Goal: Task Accomplishment & Management: Use online tool/utility

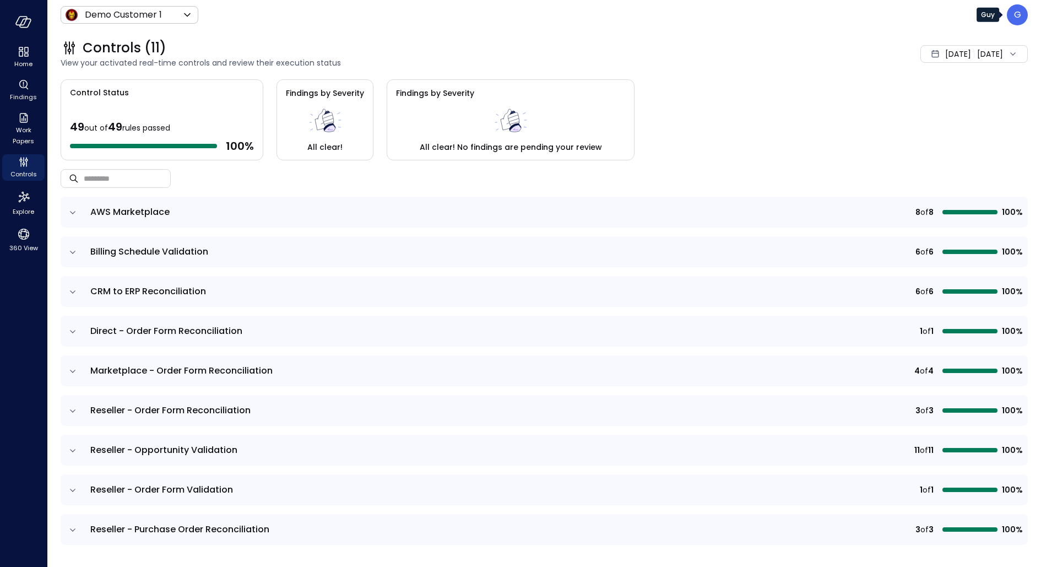
click at [1011, 21] on div "G" at bounding box center [1017, 14] width 21 height 21
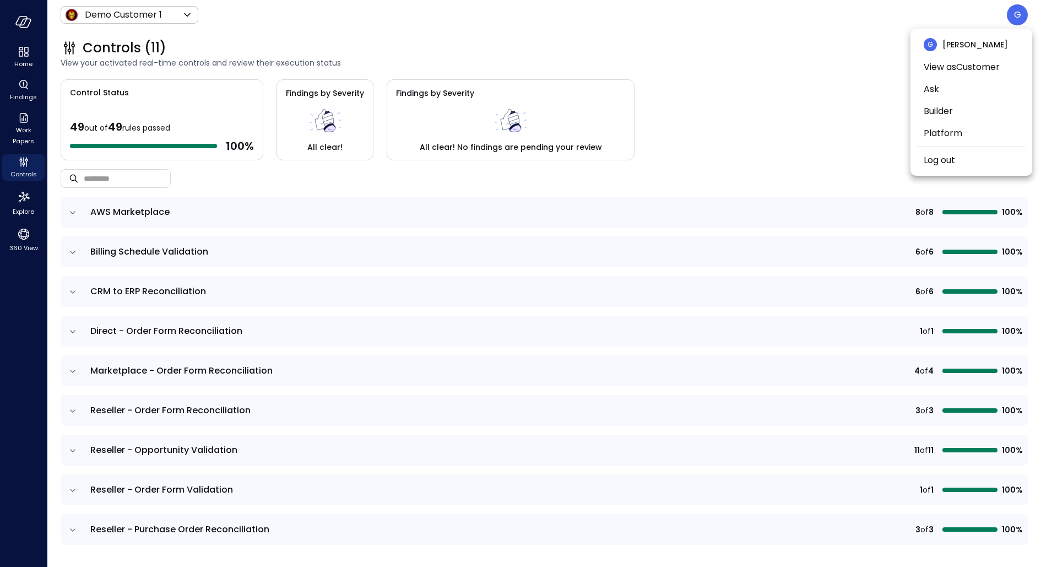
click at [108, 17] on div at bounding box center [520, 283] width 1041 height 567
click at [108, 17] on body "Home Findings Work Papers Controls Explore 360 View Demo Customer 1 ***** ​ G C…" at bounding box center [520, 283] width 1041 height 567
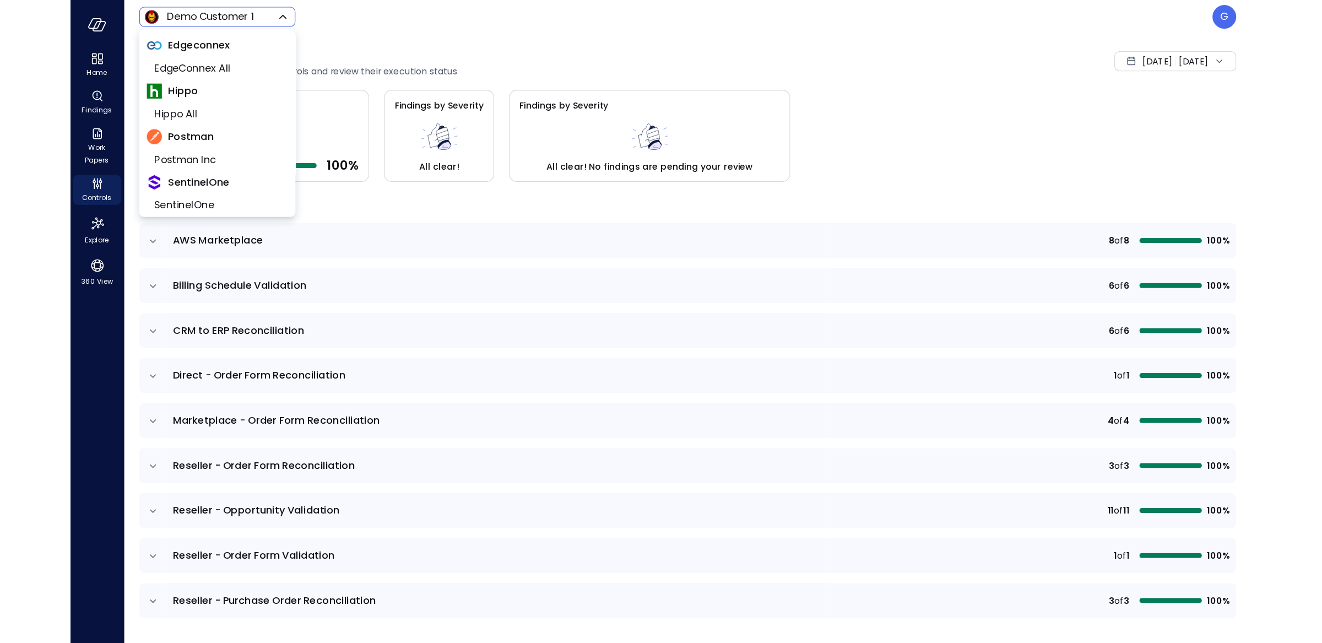
scroll to position [245, 0]
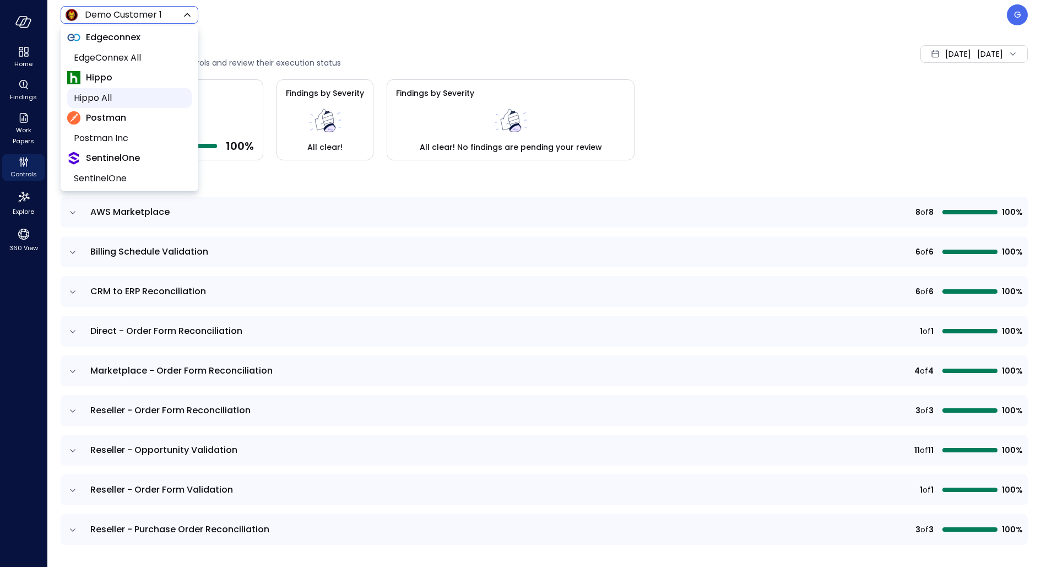
click at [117, 96] on span "Hippo All" at bounding box center [128, 97] width 109 height 13
type input "*******"
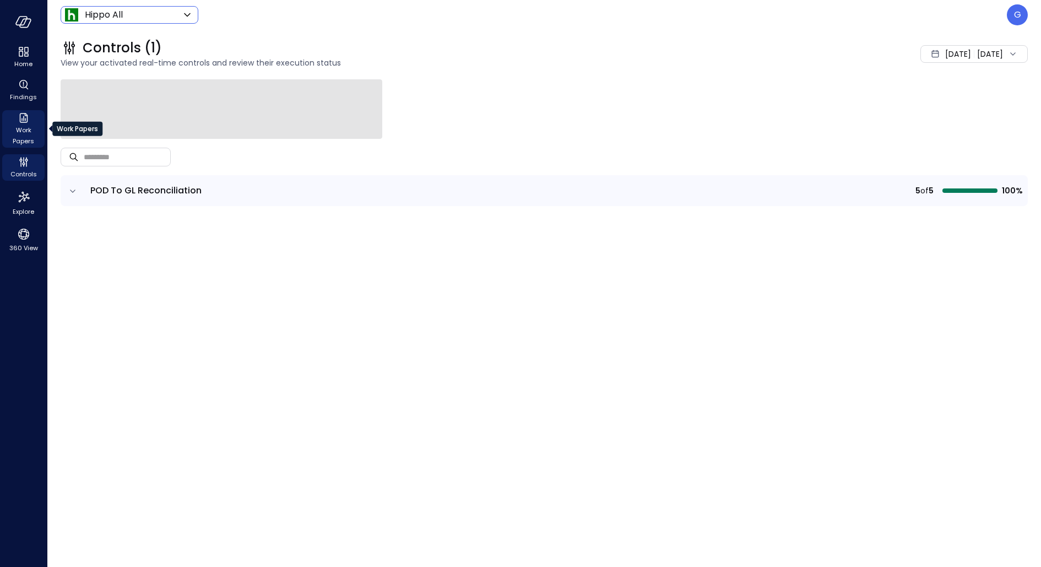
click at [29, 123] on icon "Work Papers" at bounding box center [23, 117] width 13 height 13
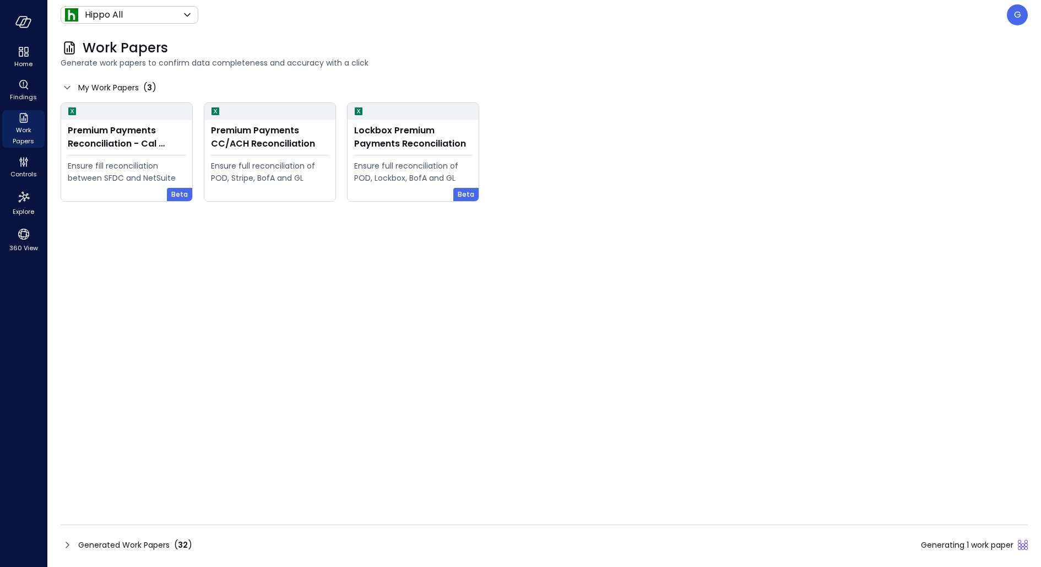
click at [221, 546] on div "Generated Work Papers ( 32 ) Generating 1 work paper" at bounding box center [544, 545] width 967 height 18
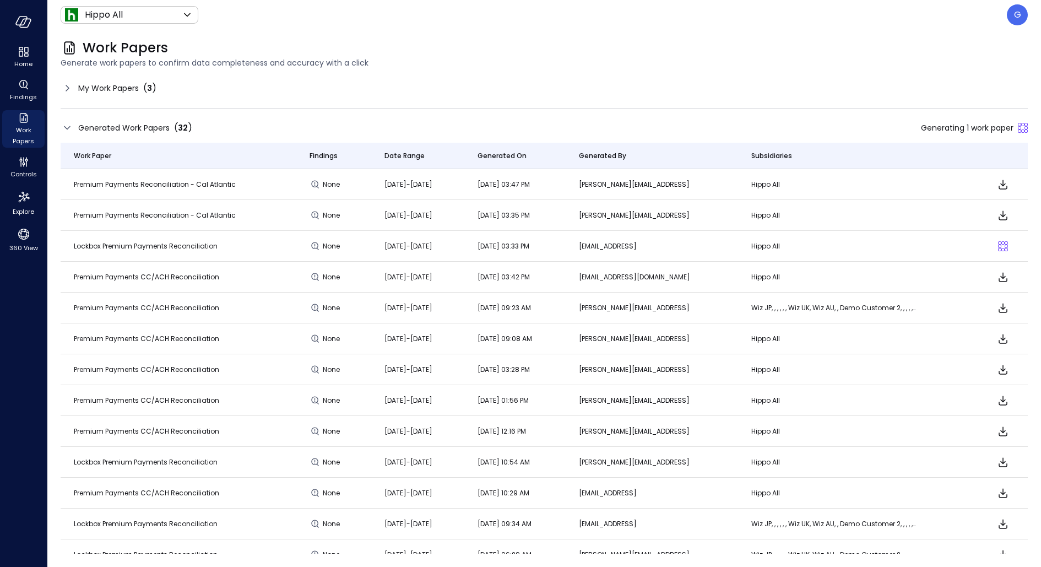
click at [207, 84] on div "My Work Papers ( 3 )" at bounding box center [544, 88] width 967 height 18
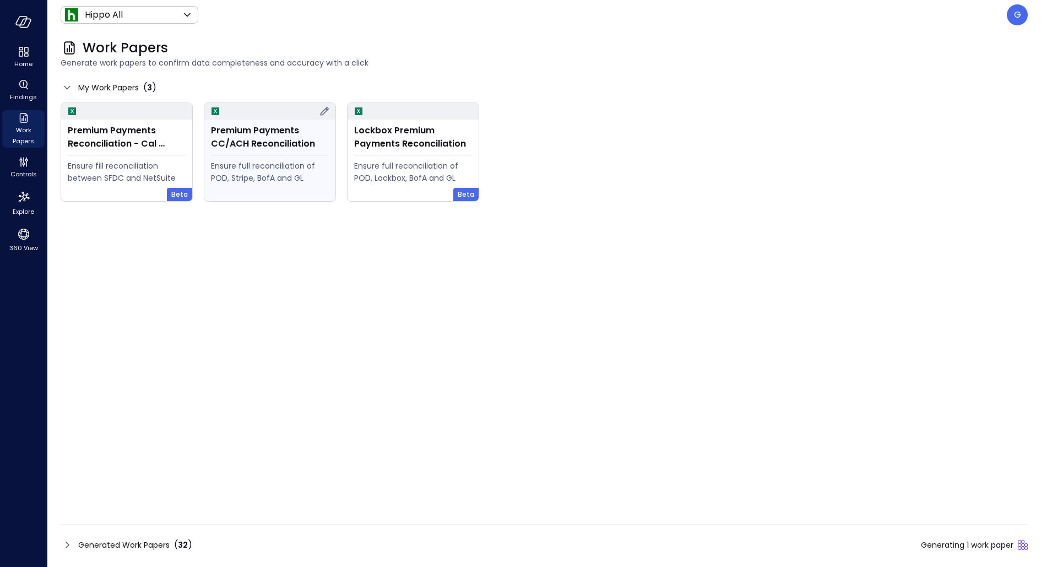
click at [272, 172] on div "Ensure full reconciliation of POD, Stripe, BofA and GL" at bounding box center [270, 172] width 118 height 24
click at [96, 547] on span "Generated Work Papers" at bounding box center [123, 545] width 91 height 12
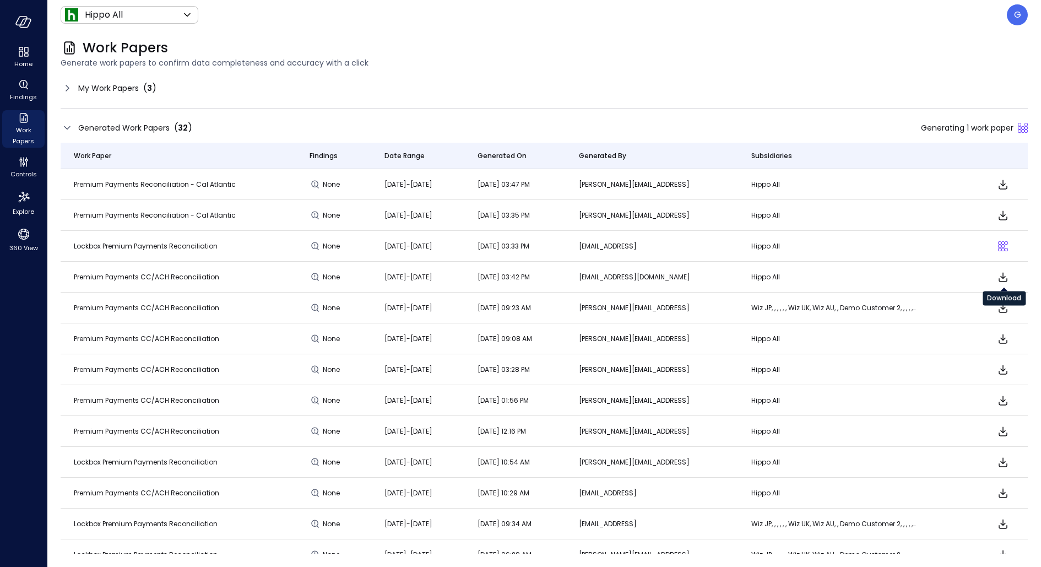
click at [1004, 279] on icon "Download" at bounding box center [1003, 277] width 13 height 13
